Goal: Information Seeking & Learning: Learn about a topic

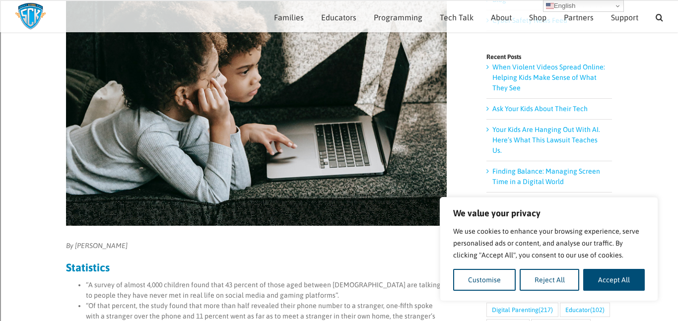
scroll to position [151, 0]
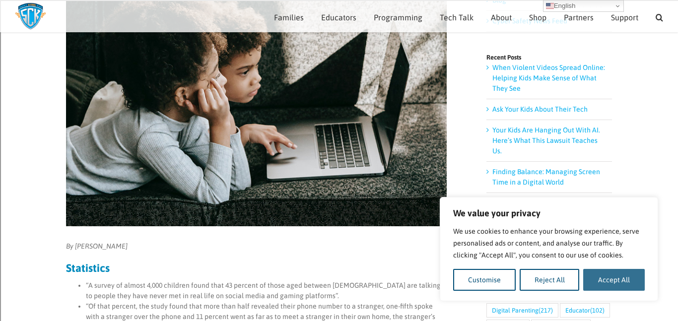
click at [598, 273] on button "Accept All" at bounding box center [614, 280] width 62 height 22
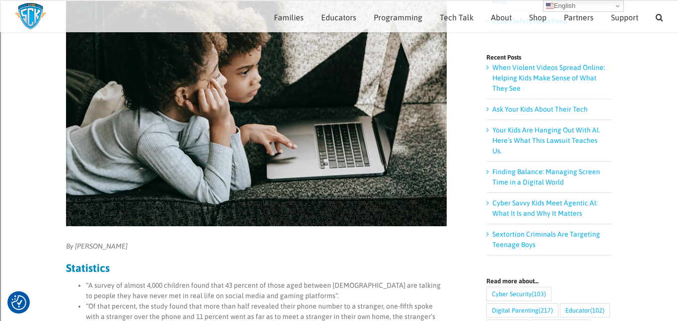
checkbox input "true"
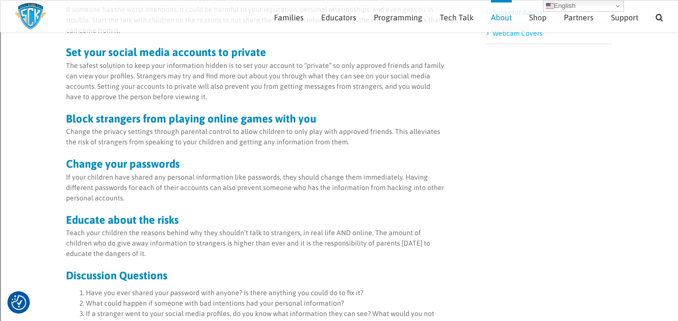
scroll to position [633, 0]
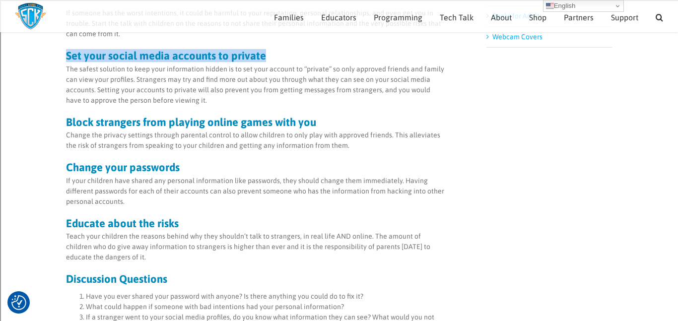
drag, startPoint x: 278, startPoint y: 54, endPoint x: 16, endPoint y: 58, distance: 261.4
click at [16, 58] on main "How many kids give away information to strangers? By [PERSON_NAME] Statistics “…" at bounding box center [339, 80] width 678 height 1279
copy strong "Set your social media accounts to private"
